Goal: Task Accomplishment & Management: Use online tool/utility

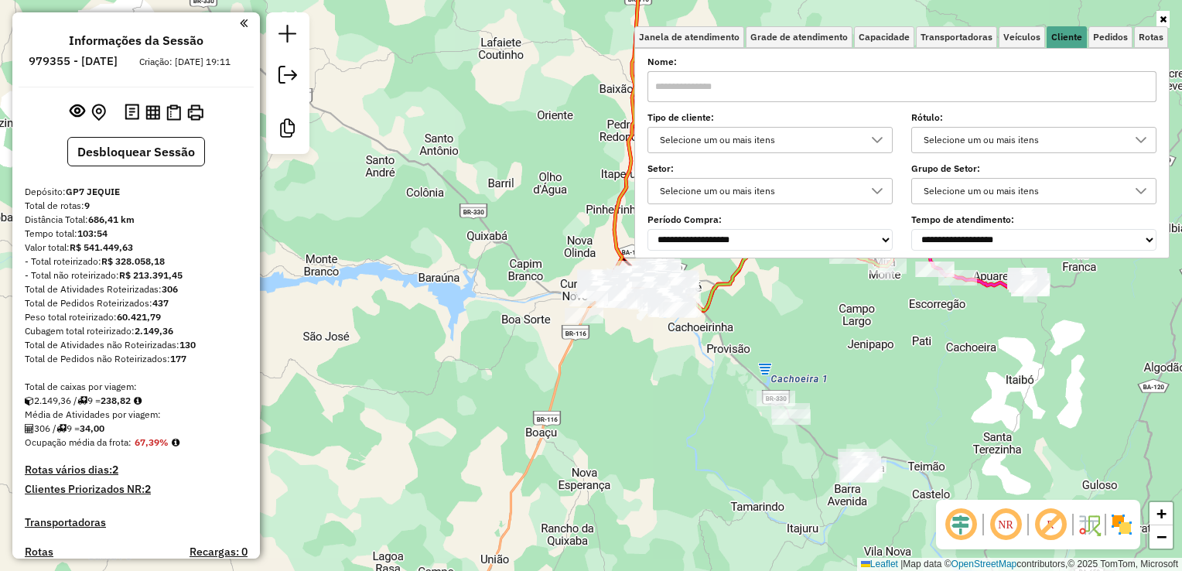
drag, startPoint x: 685, startPoint y: 416, endPoint x: 627, endPoint y: 382, distance: 67.3
click at [618, 388] on div "Janela de atendimento Grade de atendimento Capacidade Transportadoras Veículos …" at bounding box center [591, 285] width 1182 height 571
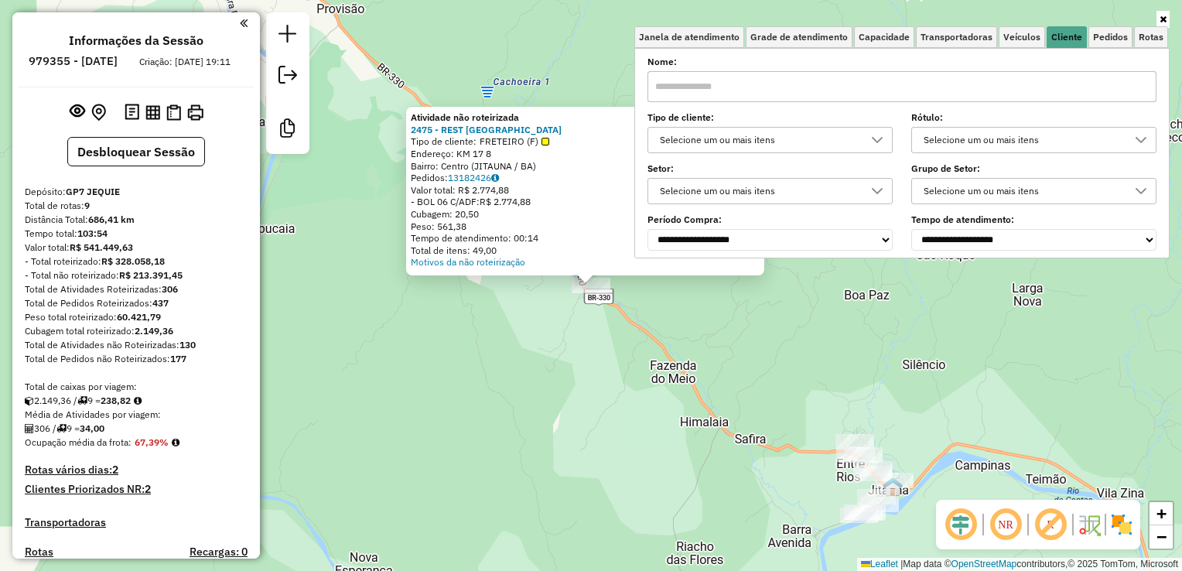
click at [565, 473] on div "Atividade não roteirizada 2475 - REST RANCHO DO CAIPI Tipo de cliente: FRETEIRO…" at bounding box center [591, 285] width 1182 height 571
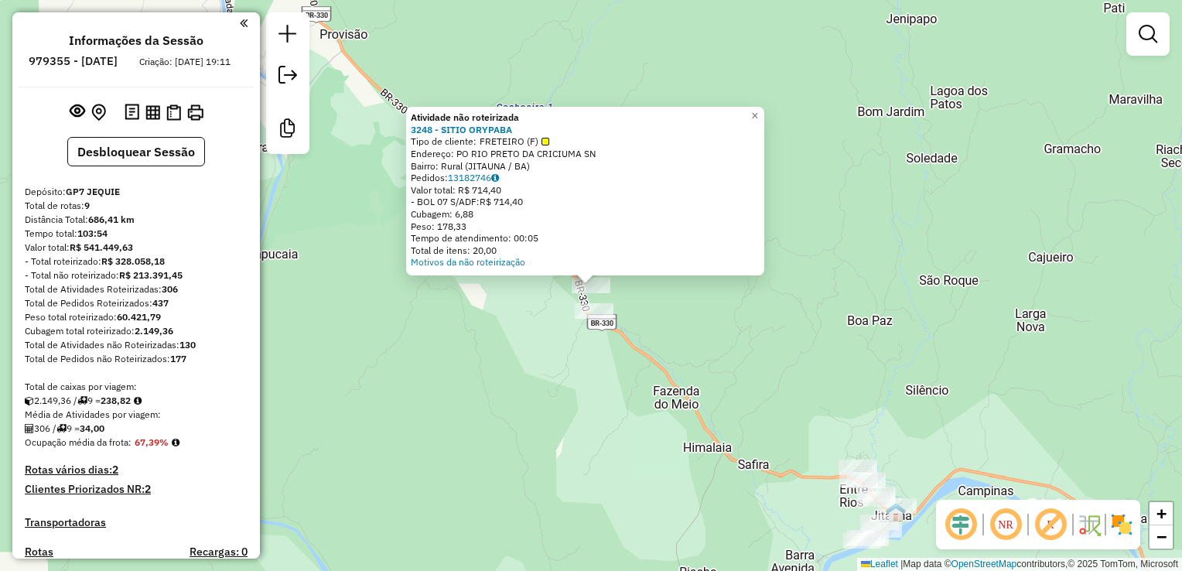
click at [733, 295] on div "Atividade não roteirizada 3248 - SITIO ORYPABA Tipo de cliente: FRETEIRO (F) En…" at bounding box center [591, 285] width 1182 height 571
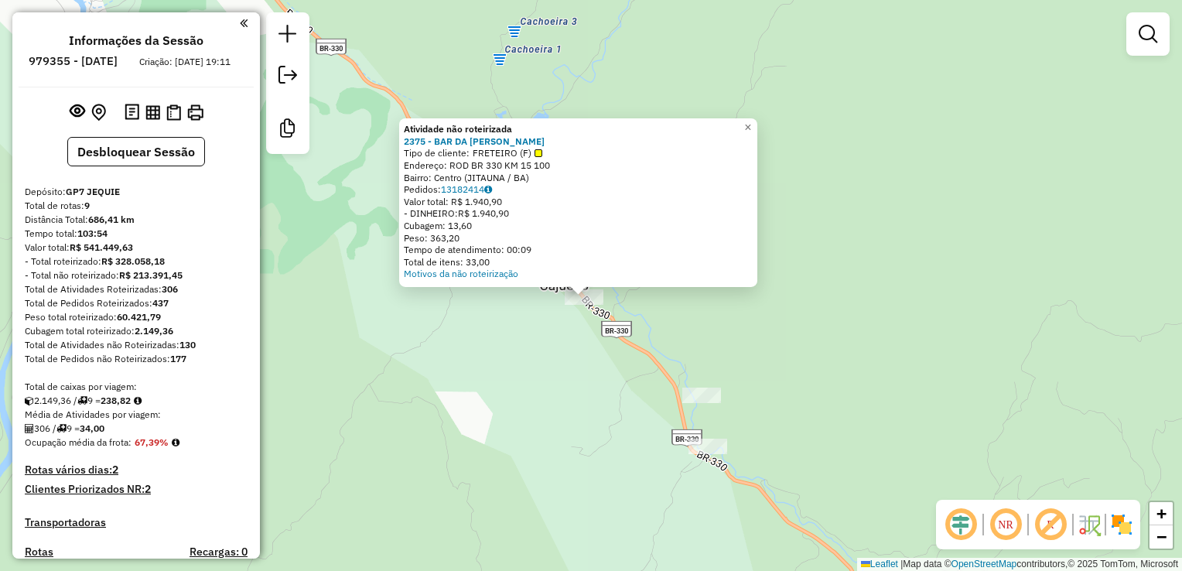
drag, startPoint x: 562, startPoint y: 324, endPoint x: 577, endPoint y: 413, distance: 90.3
click at [577, 413] on div "Atividade não roteirizada 2375 - BAR DA MARIA ROSA Tipo de cliente: FRETEIRO (F…" at bounding box center [591, 285] width 1182 height 571
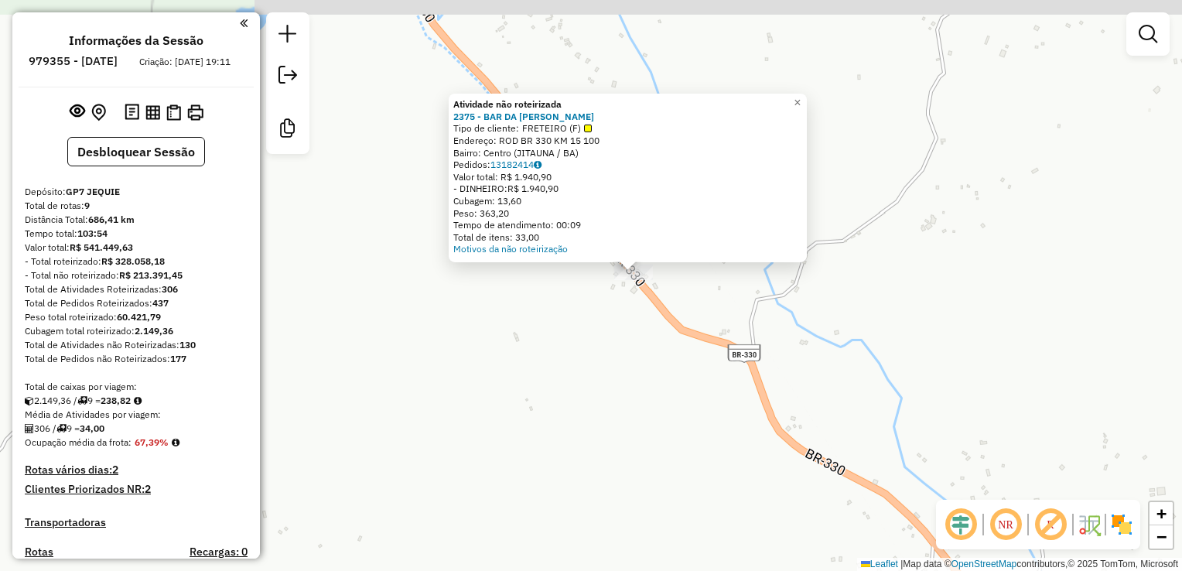
drag, startPoint x: 585, startPoint y: 401, endPoint x: 579, endPoint y: 410, distance: 10.7
click at [579, 410] on div "Atividade não roteirizada 2375 - BAR DA MARIA ROSA Tipo de cliente: FRETEIRO (F…" at bounding box center [591, 285] width 1182 height 571
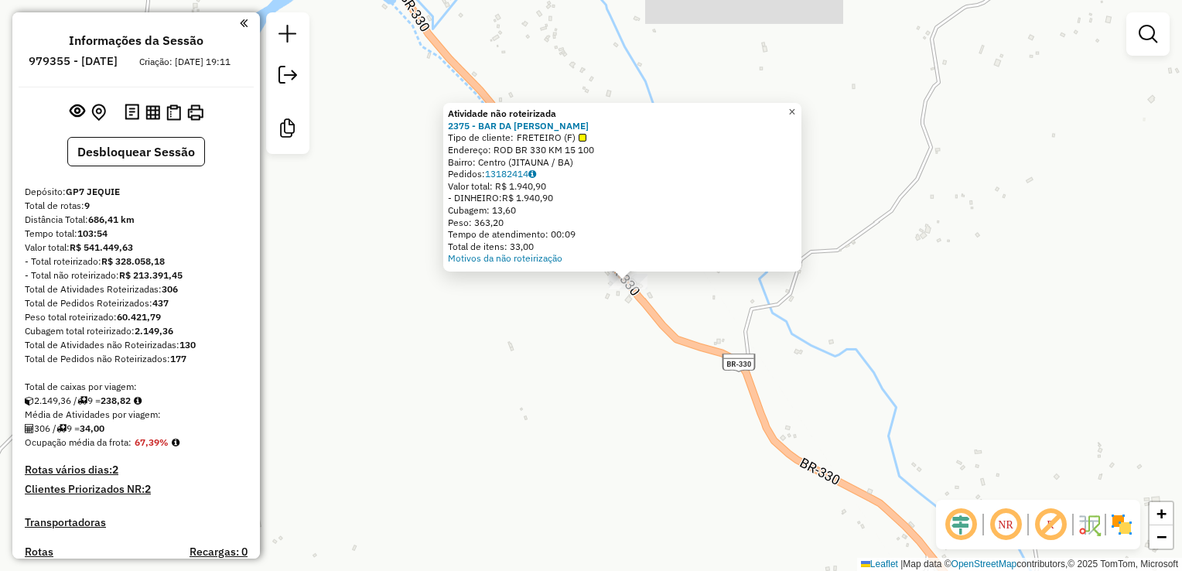
click at [795, 110] on span "×" at bounding box center [791, 111] width 7 height 13
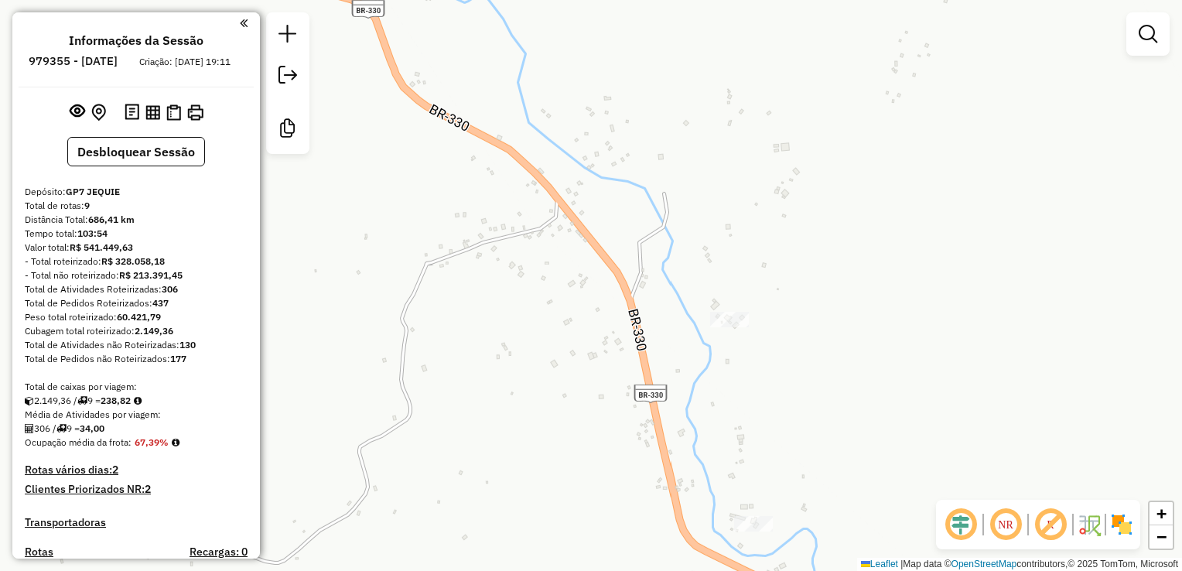
drag, startPoint x: 826, startPoint y: 441, endPoint x: 814, endPoint y: 425, distance: 19.8
click at [814, 425] on div "Janela de atendimento Grade de atendimento Capacidade Transportadoras Veículos …" at bounding box center [591, 285] width 1182 height 571
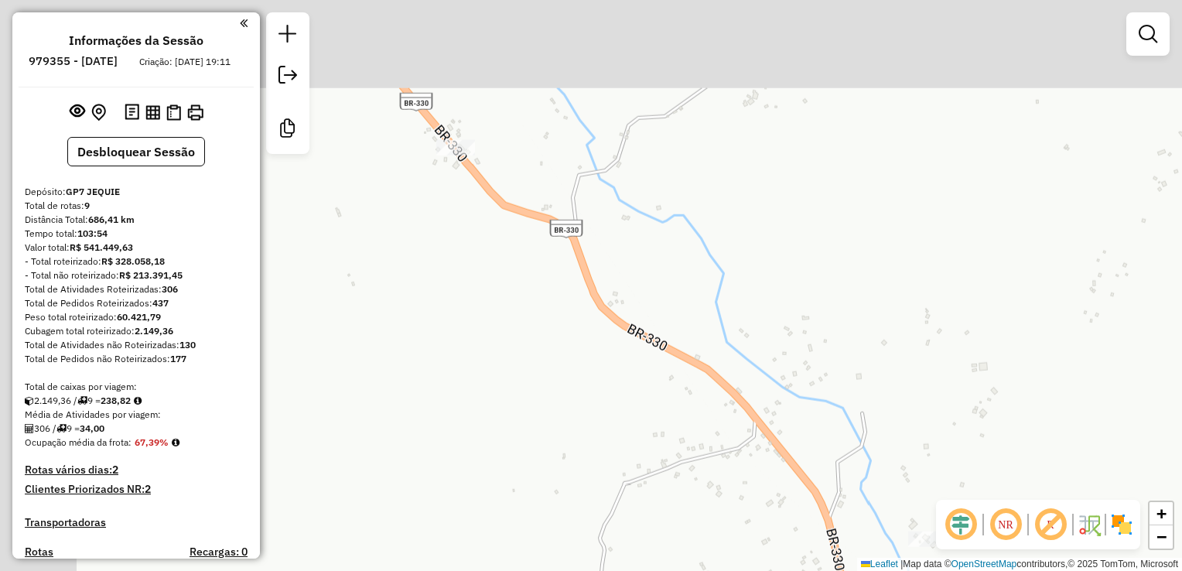
drag, startPoint x: 538, startPoint y: 317, endPoint x: 690, endPoint y: 461, distance: 209.0
click at [744, 537] on div "Janela de atendimento Grade de atendimento Capacidade Transportadoras Veículos …" at bounding box center [591, 285] width 1182 height 571
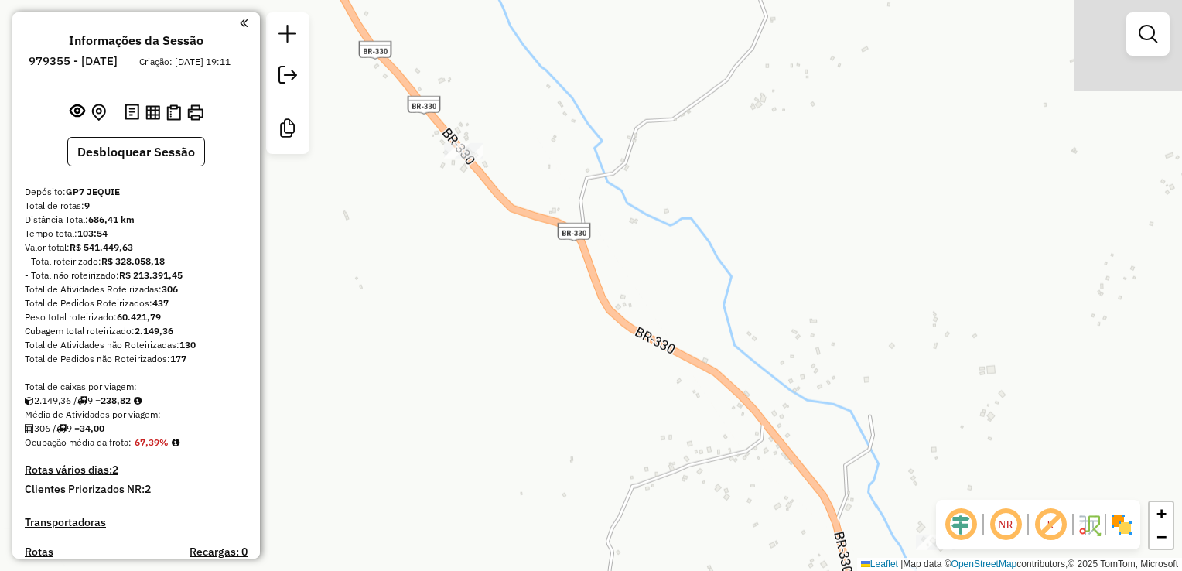
drag, startPoint x: 523, startPoint y: 257, endPoint x: 587, endPoint y: 387, distance: 144.9
click at [587, 387] on div "Janela de atendimento Grade de atendimento Capacidade Transportadoras Veículos …" at bounding box center [591, 285] width 1182 height 571
